Goal: Find specific page/section: Find specific page/section

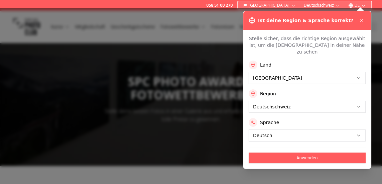
click at [337, 101] on button "Deutschschweiz" at bounding box center [307, 107] width 117 height 12
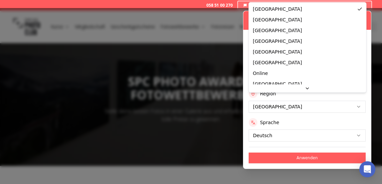
click at [321, 19] on h3 "Ist deine Region & Sprache korrekt?" at bounding box center [305, 20] width 95 height 7
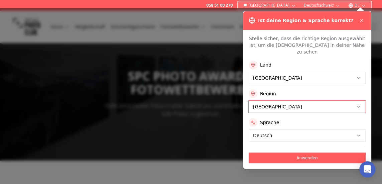
scroll to position [11, 0]
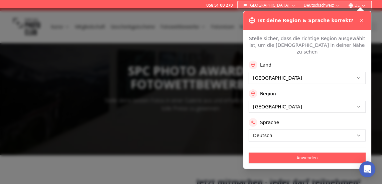
click at [312, 152] on button "Anwenden" at bounding box center [307, 157] width 117 height 11
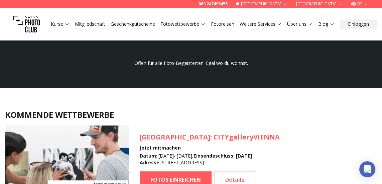
scroll to position [543, 0]
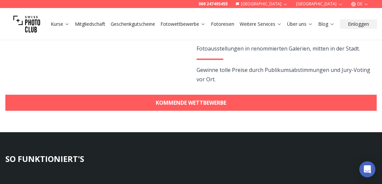
click at [249, 95] on link "KOMMENDE WETTBEWERBE" at bounding box center [190, 103] width 371 height 16
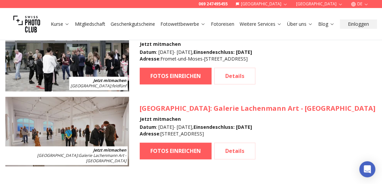
scroll to position [1096, 0]
